Goal: Information Seeking & Learning: Learn about a topic

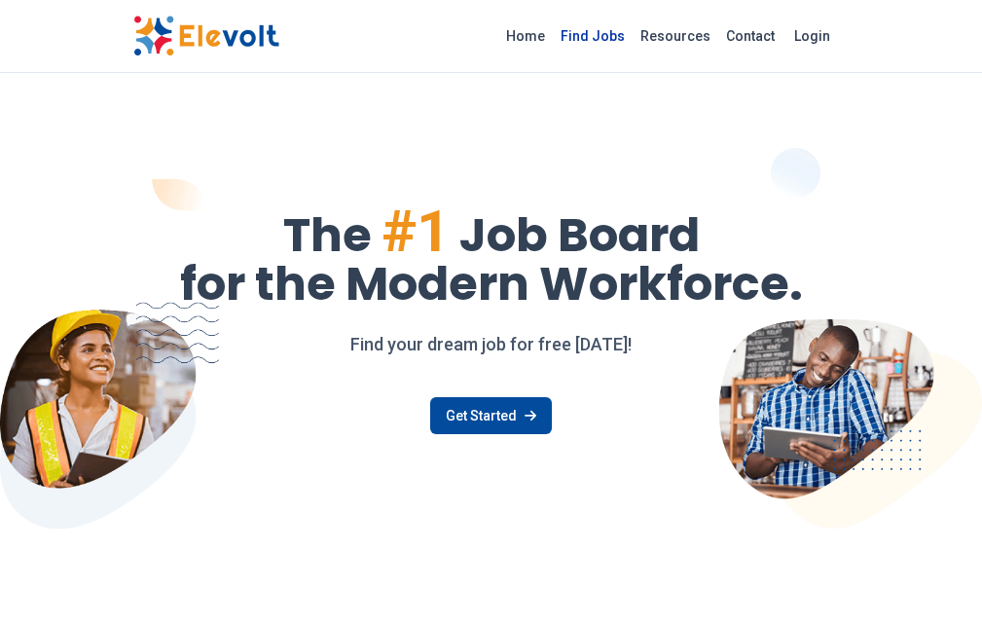
click at [633, 35] on link "Find Jobs" at bounding box center [593, 35] width 80 height 31
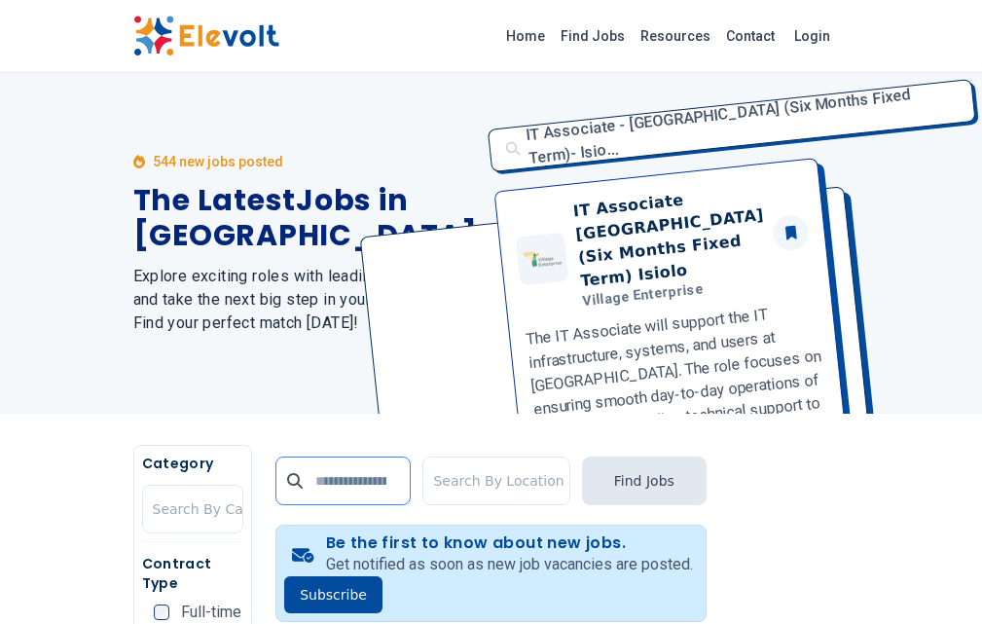
click at [276, 484] on input "text" at bounding box center [343, 481] width 135 height 49
type input "**********"
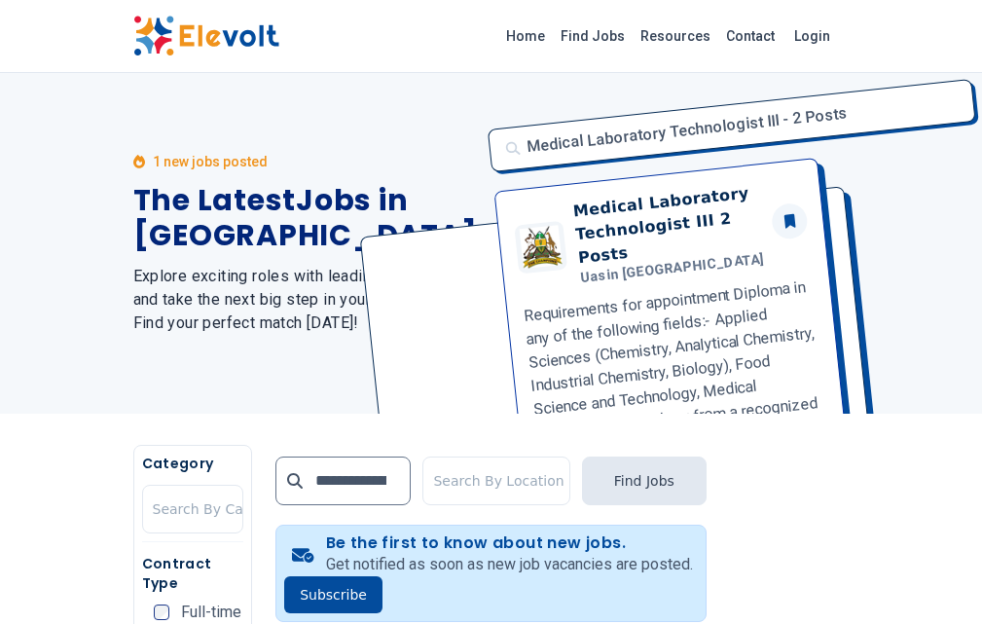
click at [670, 140] on div "Medical Laboratory Technologist III - 2 Posts Medical Laboratory Technologist I…" at bounding box center [663, 243] width 372 height 341
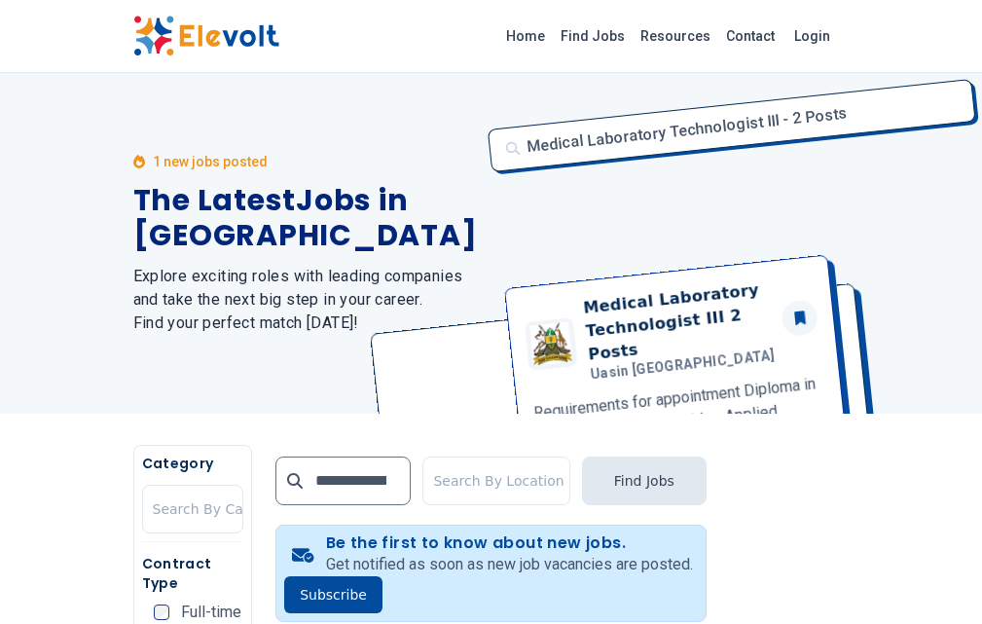
click at [656, 221] on div "Medical Laboratory Technologist III - 2 Posts Medical Laboratory Technologist I…" at bounding box center [663, 243] width 372 height 341
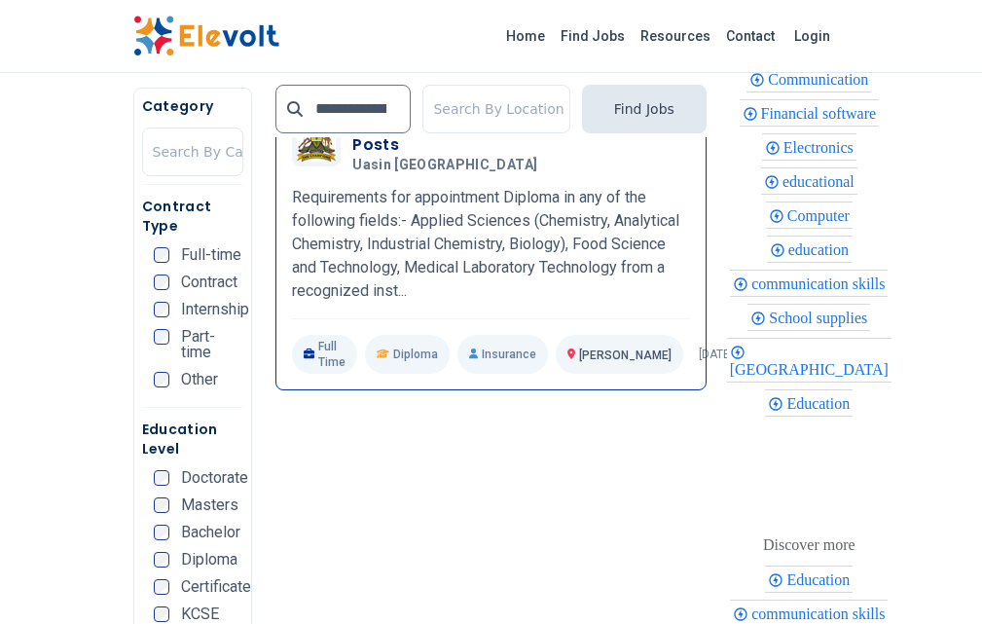
scroll to position [779, 0]
